Goal: Find specific page/section: Find specific page/section

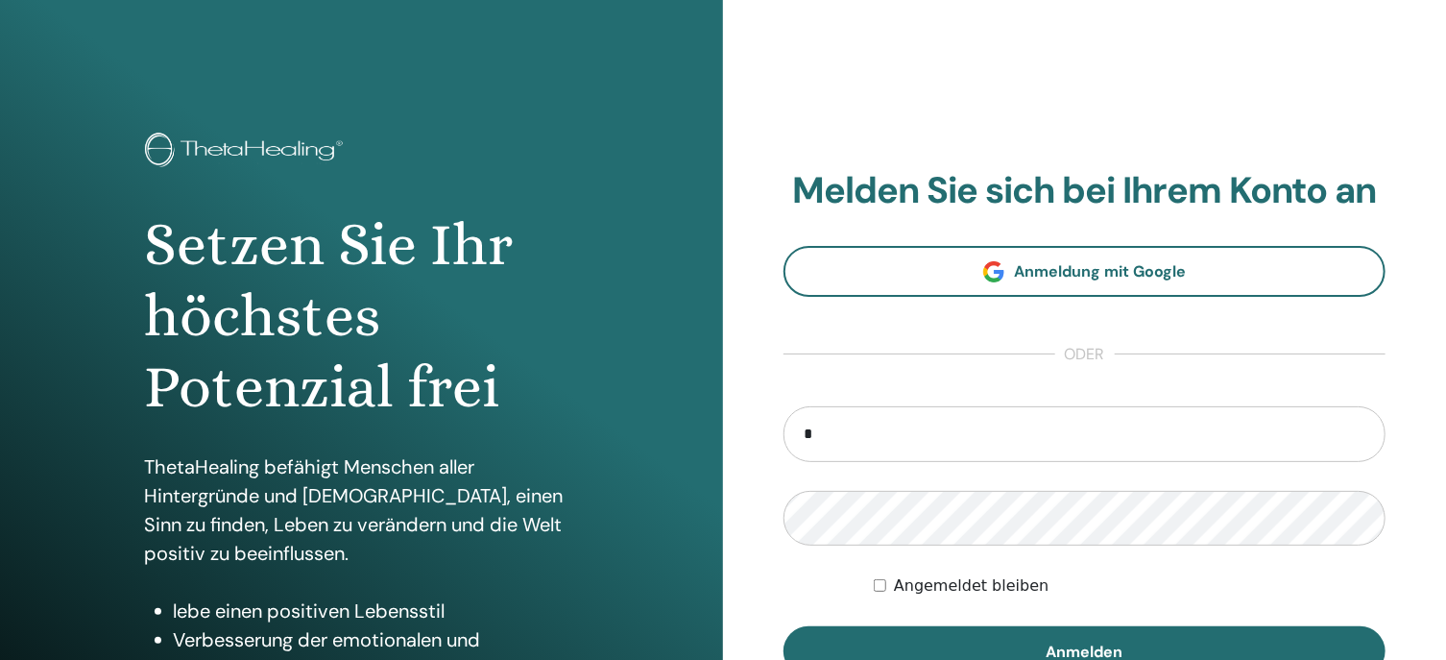
type input "**********"
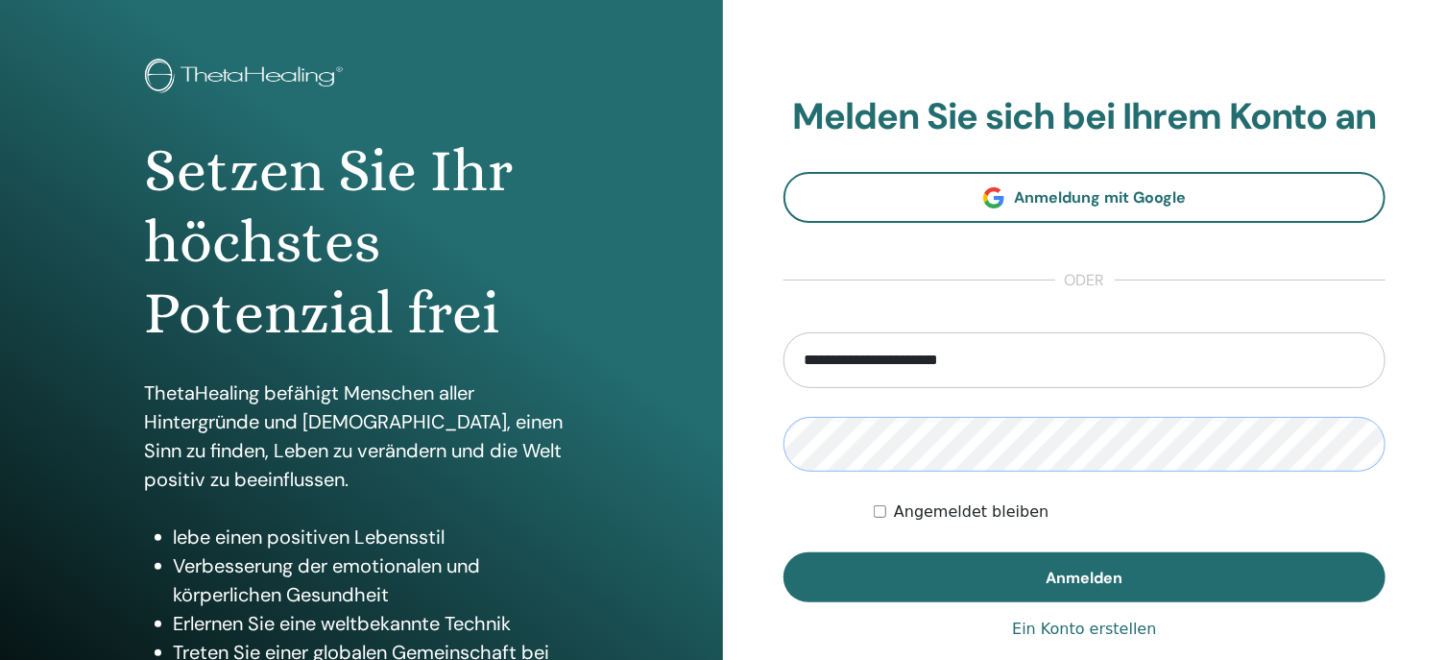
scroll to position [192, 0]
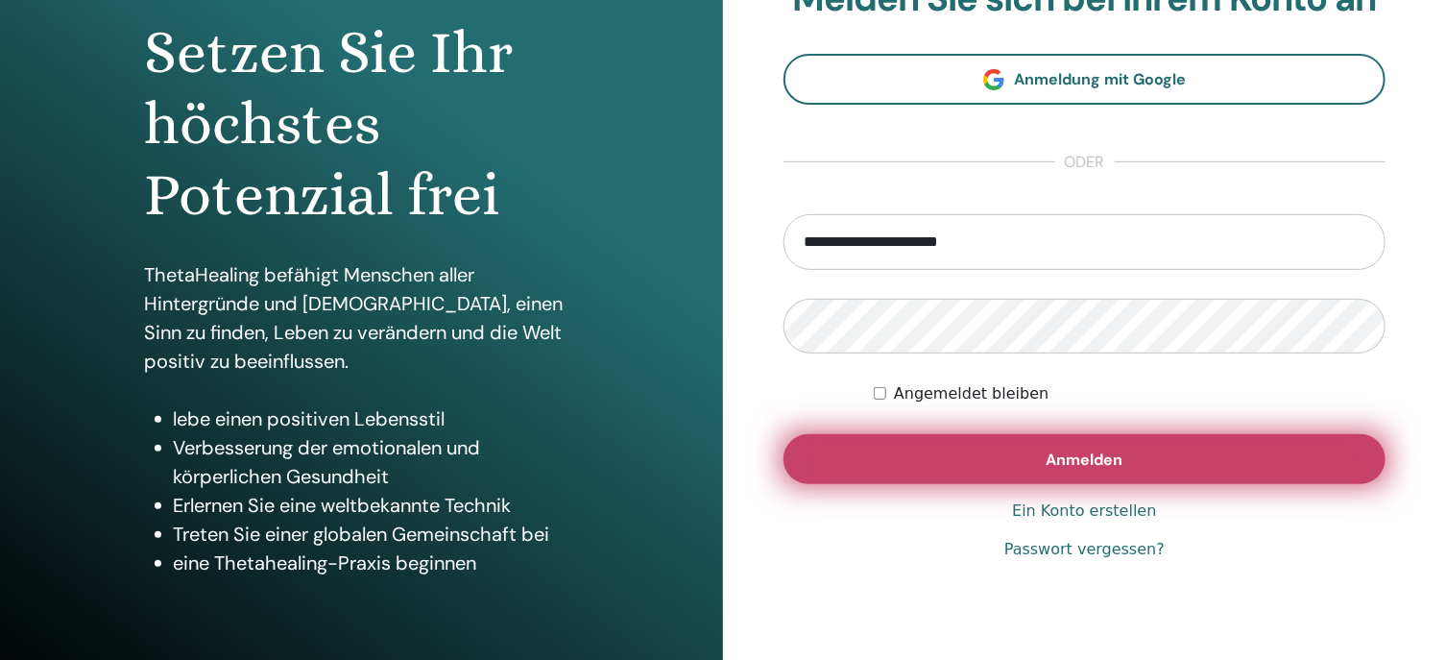
click at [1080, 464] on span "Anmelden" at bounding box center [1085, 460] width 77 height 20
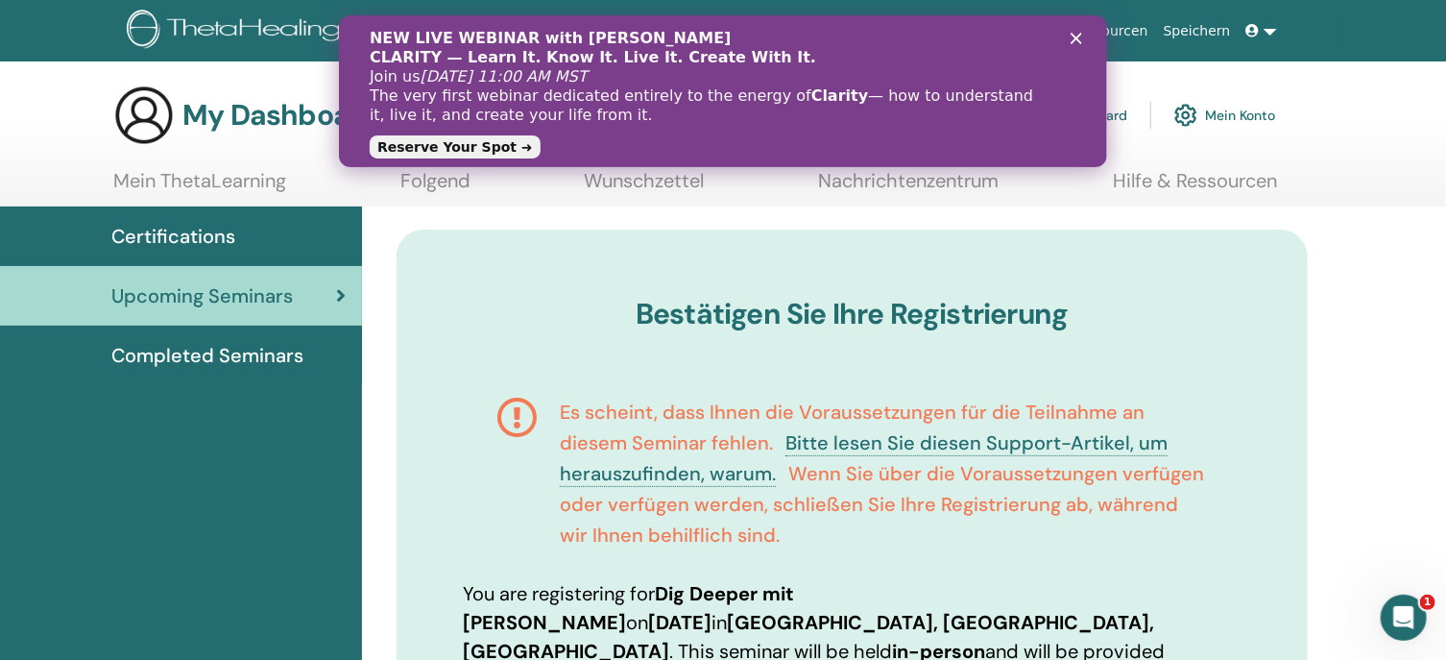
click at [1082, 38] on div "Schließen" at bounding box center [1079, 39] width 19 height 12
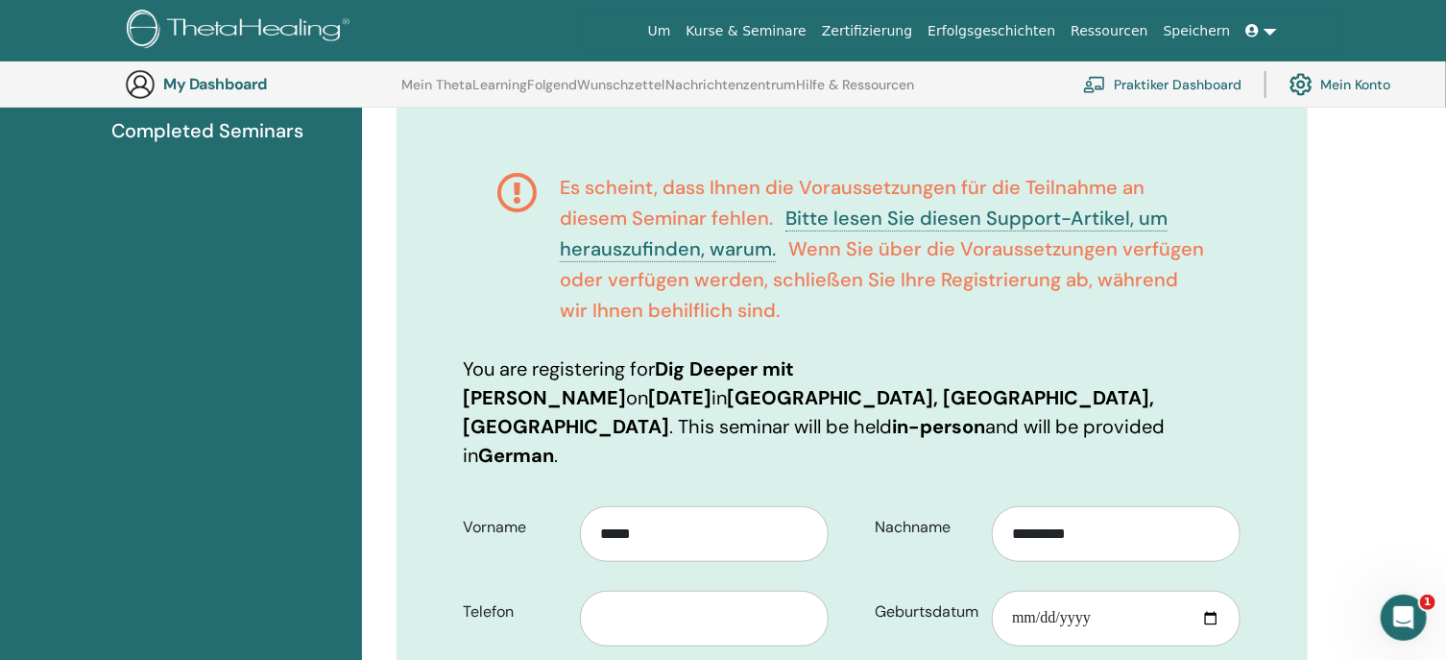
scroll to position [238, 0]
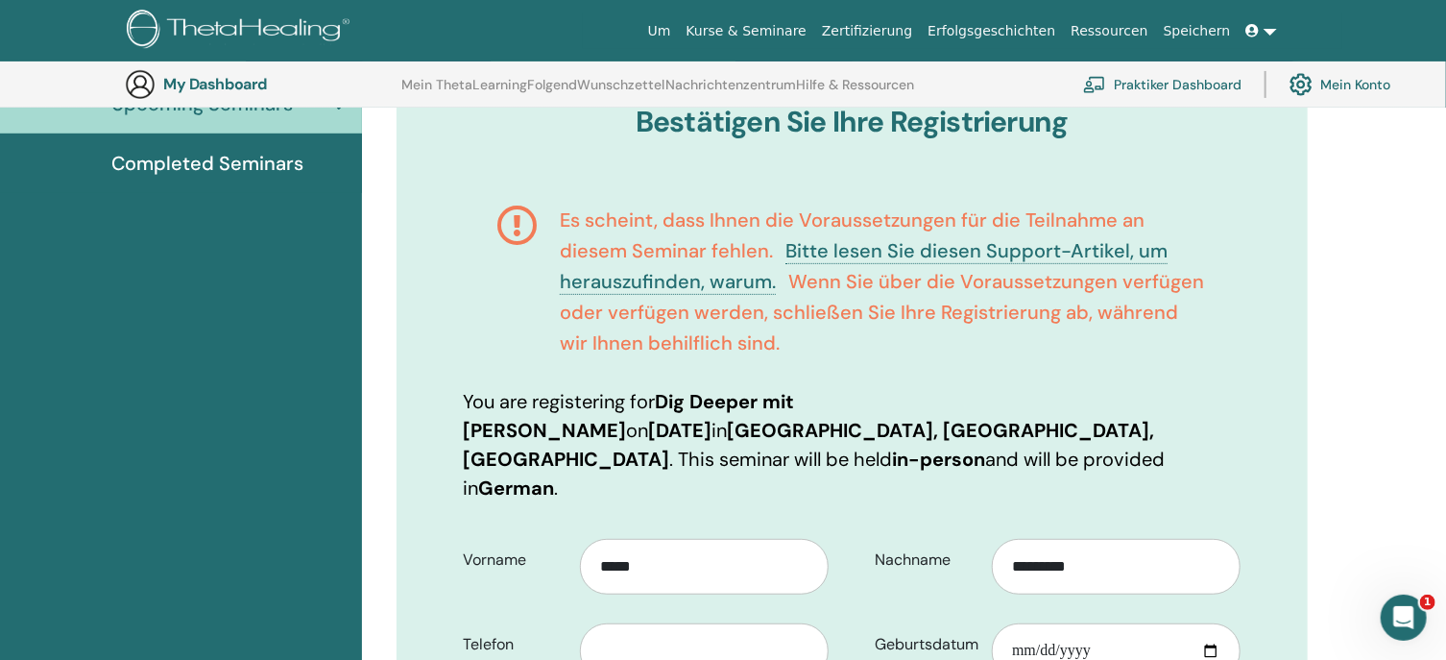
click at [1344, 78] on link "Mein Konto" at bounding box center [1340, 84] width 101 height 42
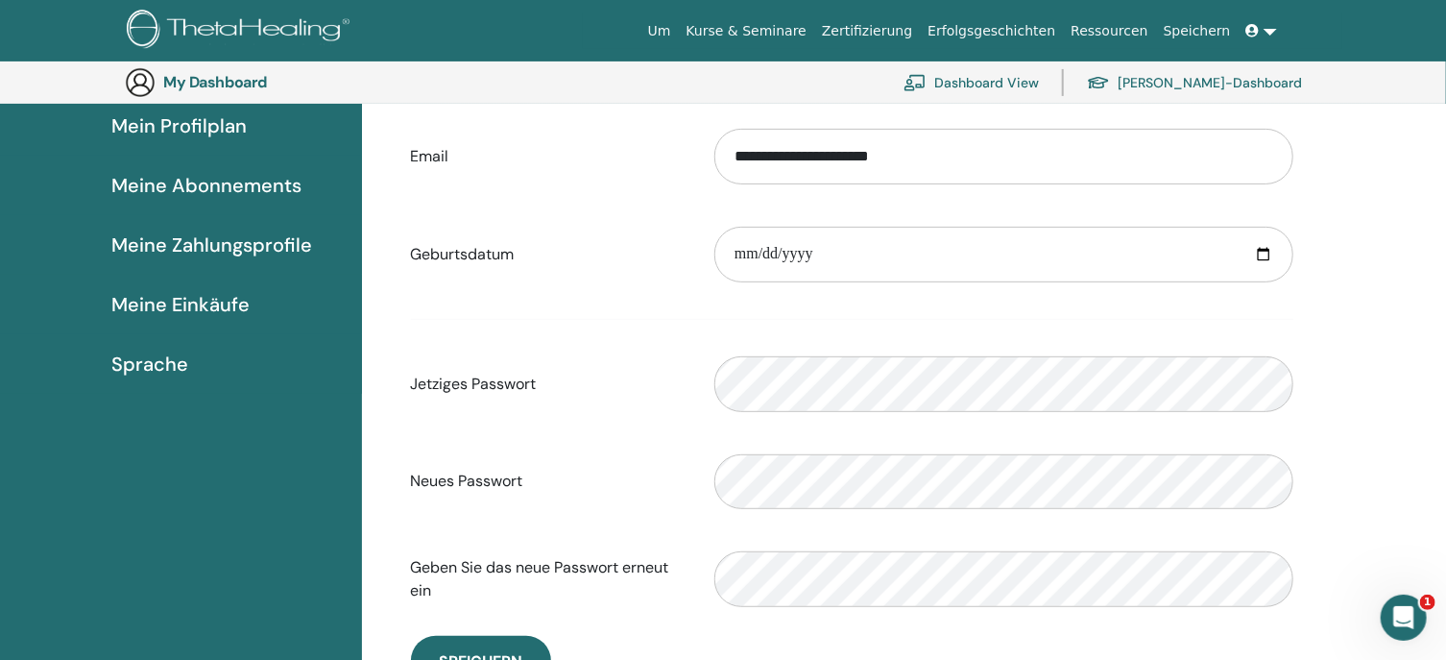
scroll to position [234, 0]
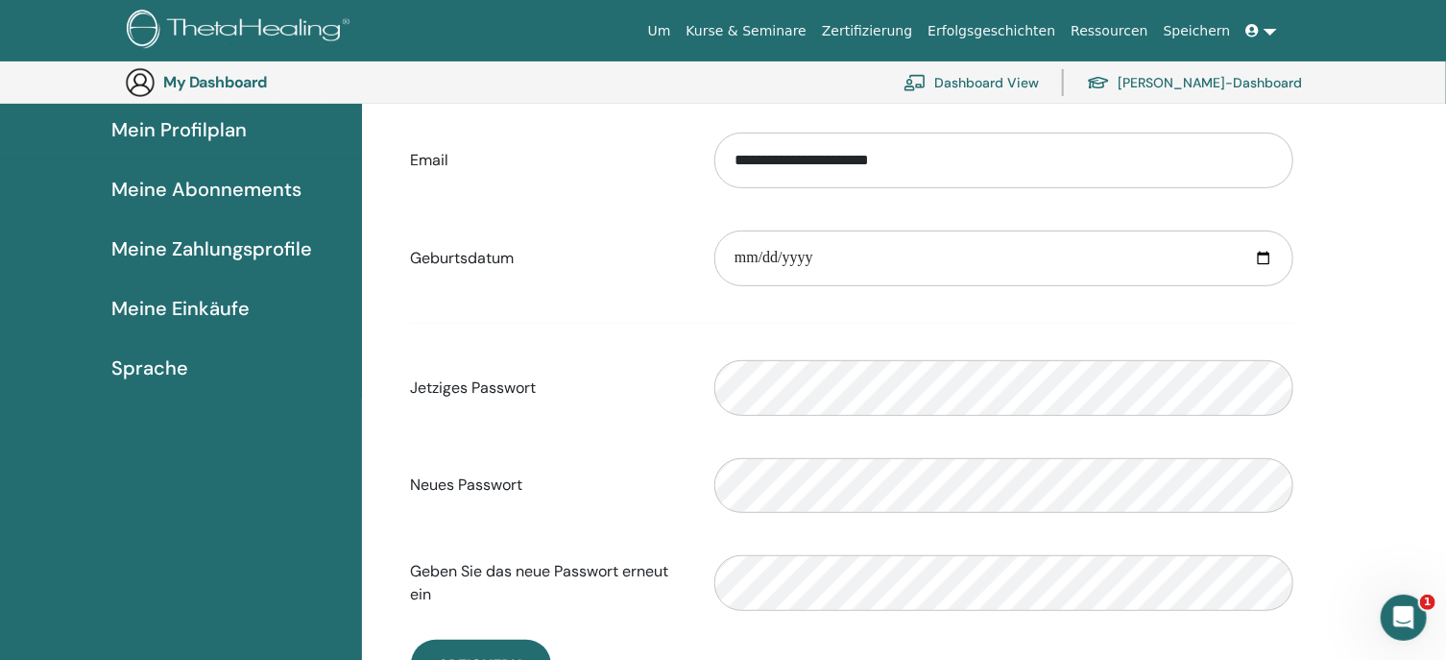
click at [172, 189] on span "Meine Abonnements" at bounding box center [206, 189] width 190 height 29
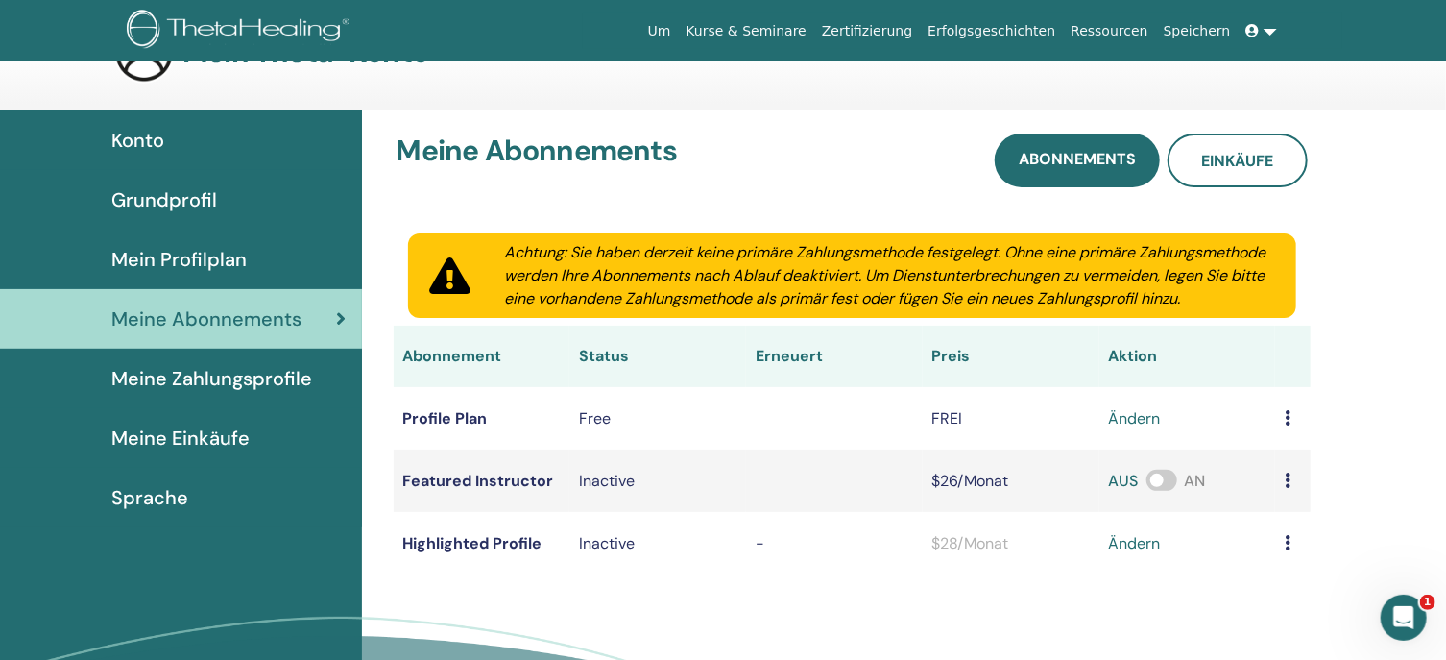
scroll to position [96, 0]
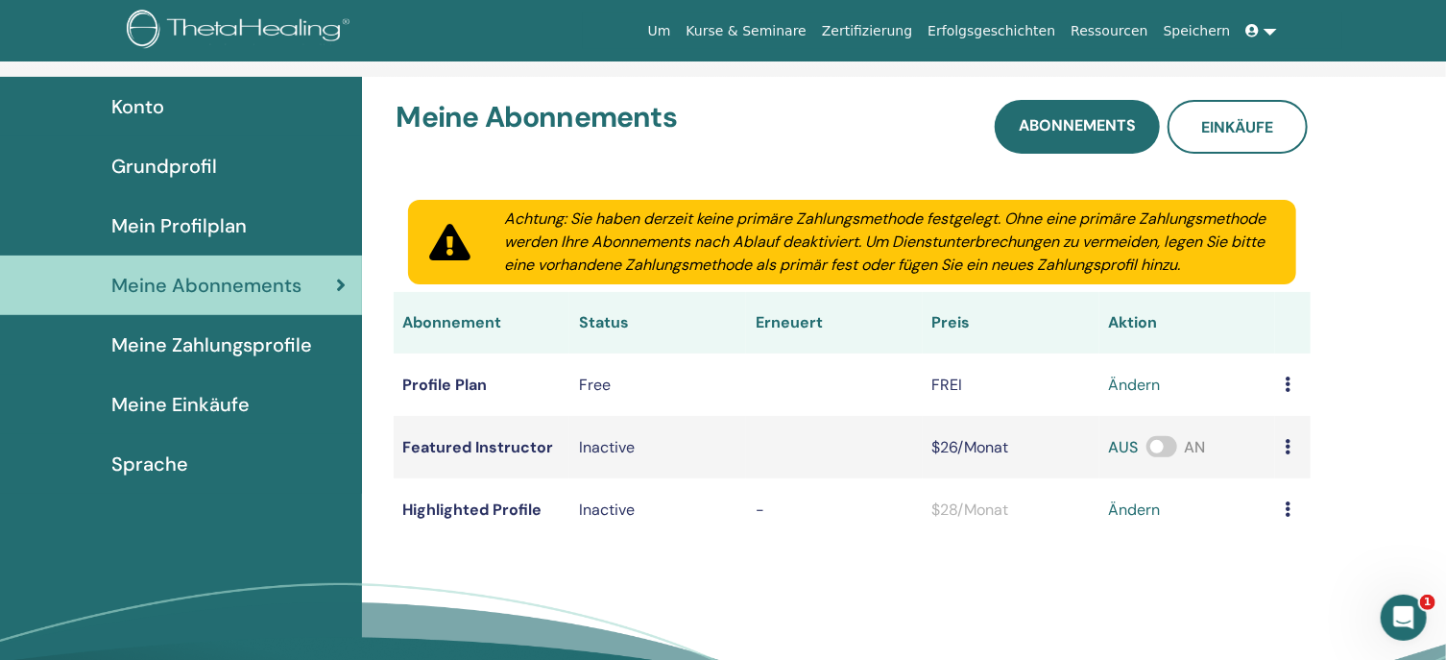
click at [176, 169] on span "Grundprofil" at bounding box center [164, 166] width 106 height 29
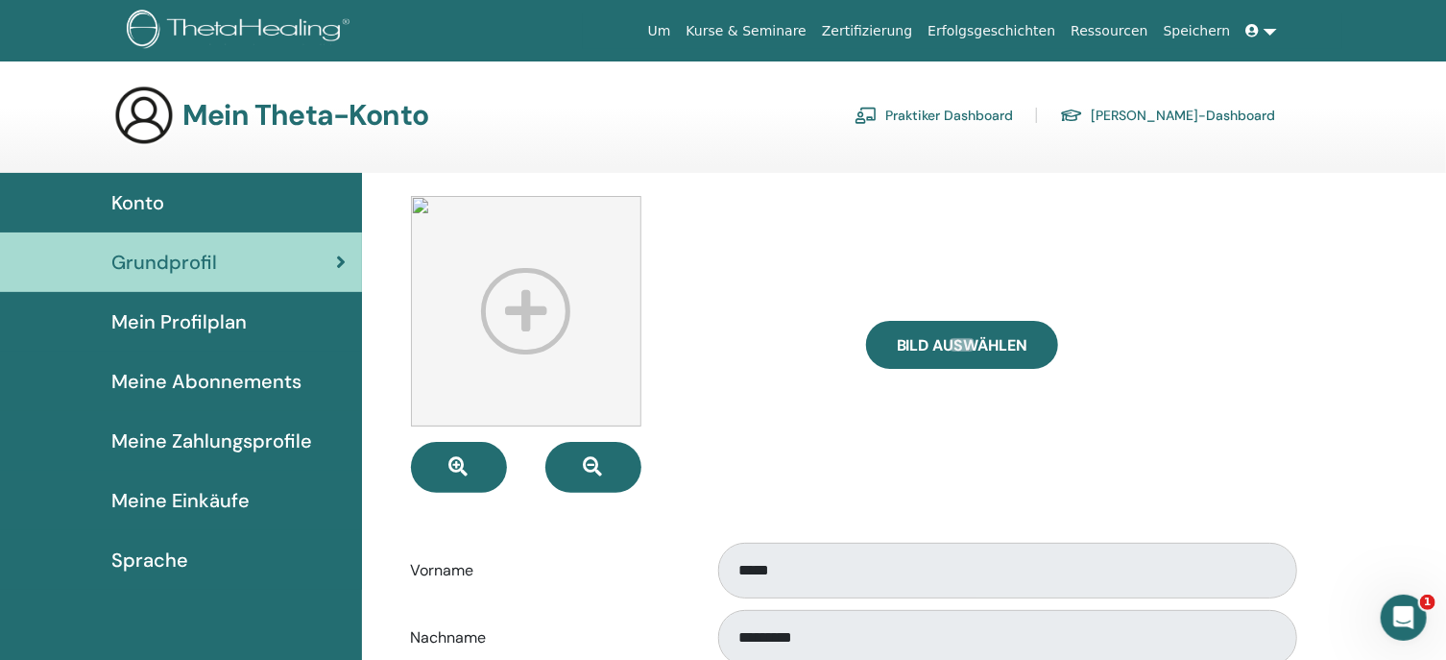
click at [1210, 116] on link "Schüler-Dashboard" at bounding box center [1167, 115] width 215 height 31
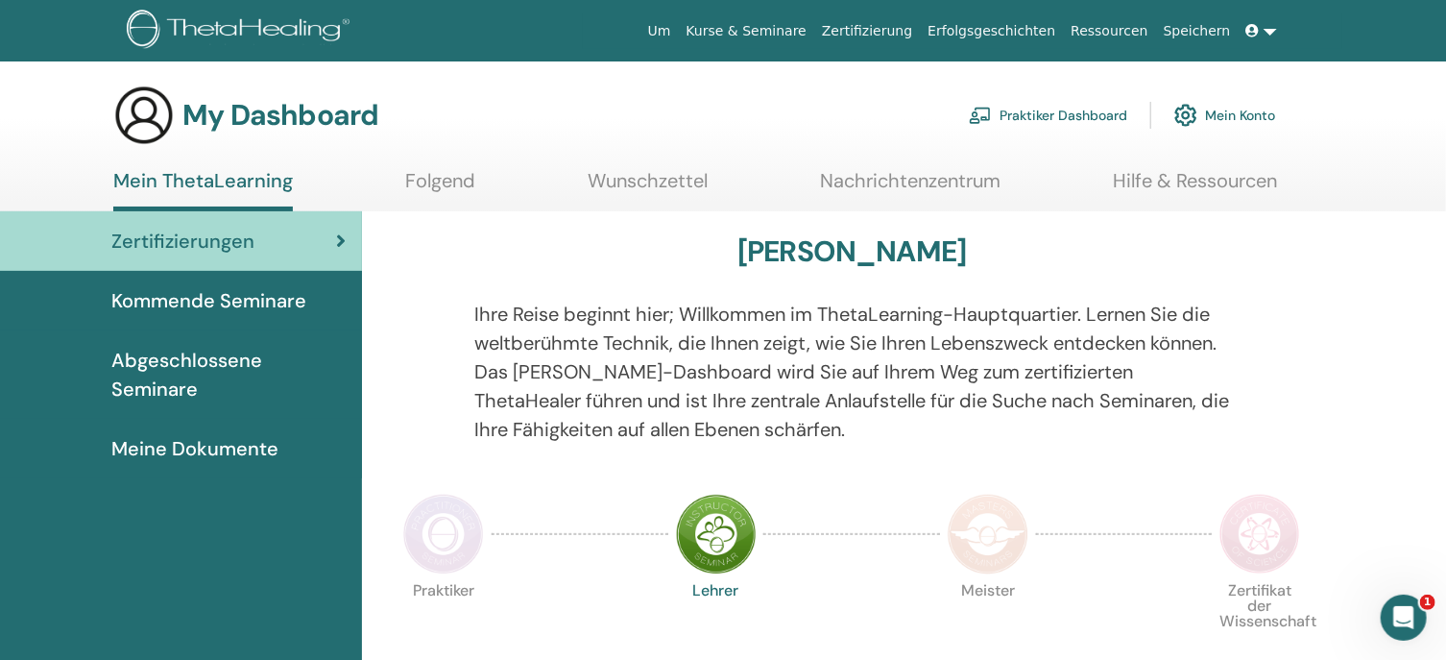
click at [219, 175] on link "Mein ThetaLearning" at bounding box center [203, 190] width 180 height 42
click at [157, 368] on span "Abgeschlossene Seminare" at bounding box center [228, 375] width 235 height 58
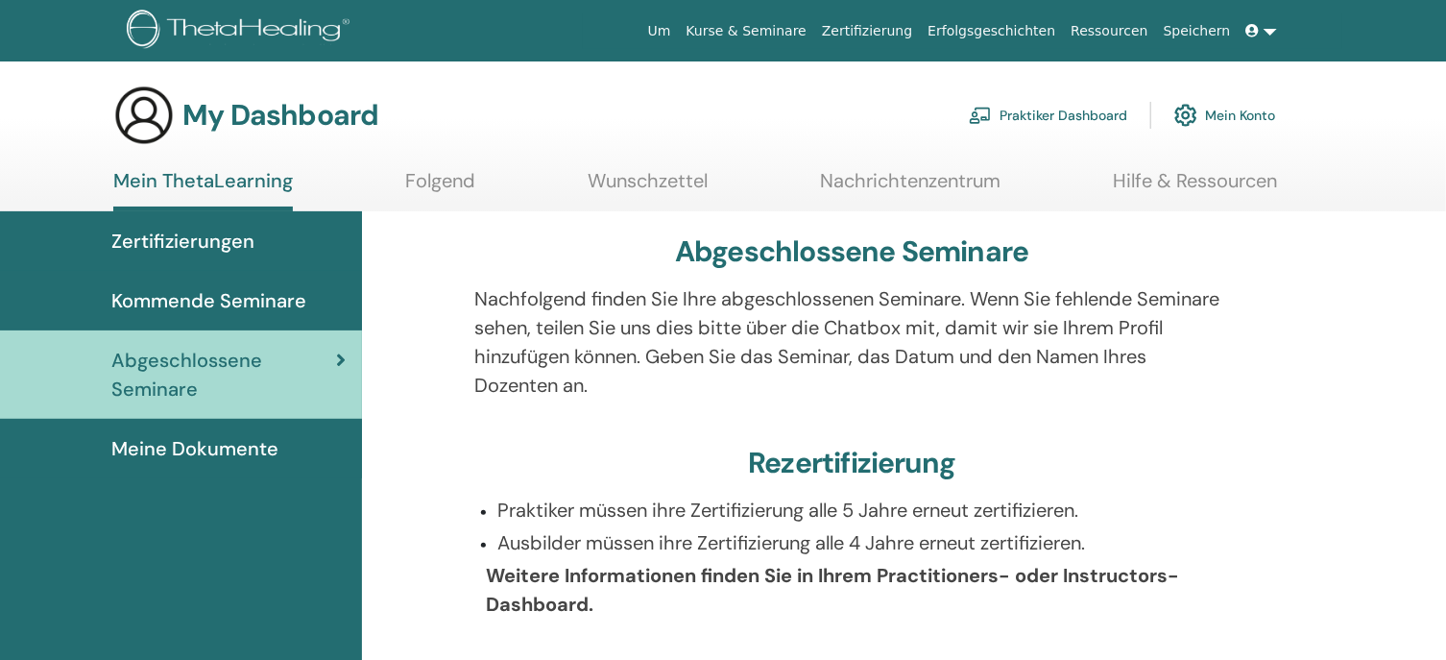
click at [159, 363] on span "Abgeschlossene Seminare" at bounding box center [224, 375] width 226 height 58
